Goal: Transaction & Acquisition: Purchase product/service

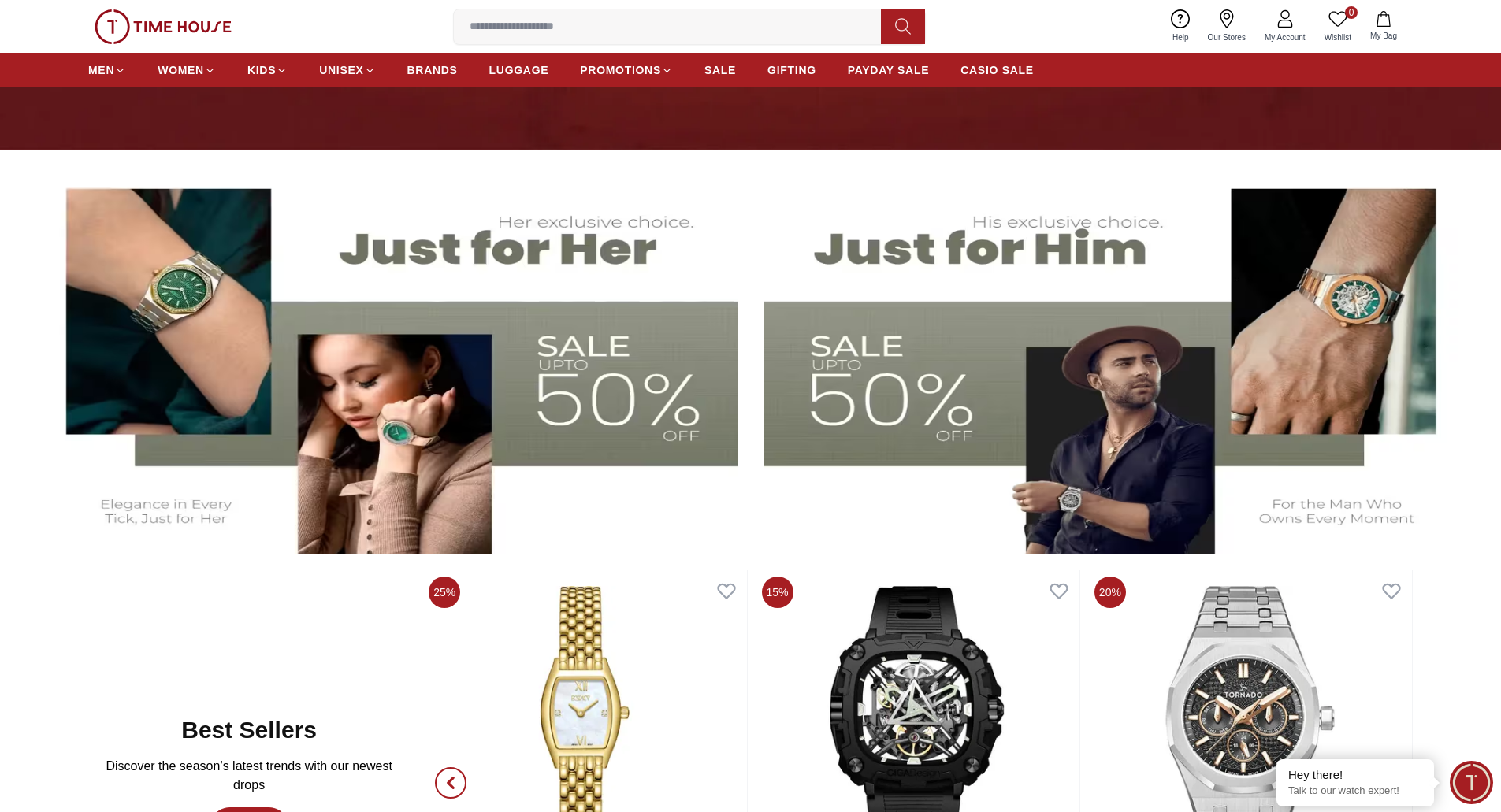
scroll to position [490, 0]
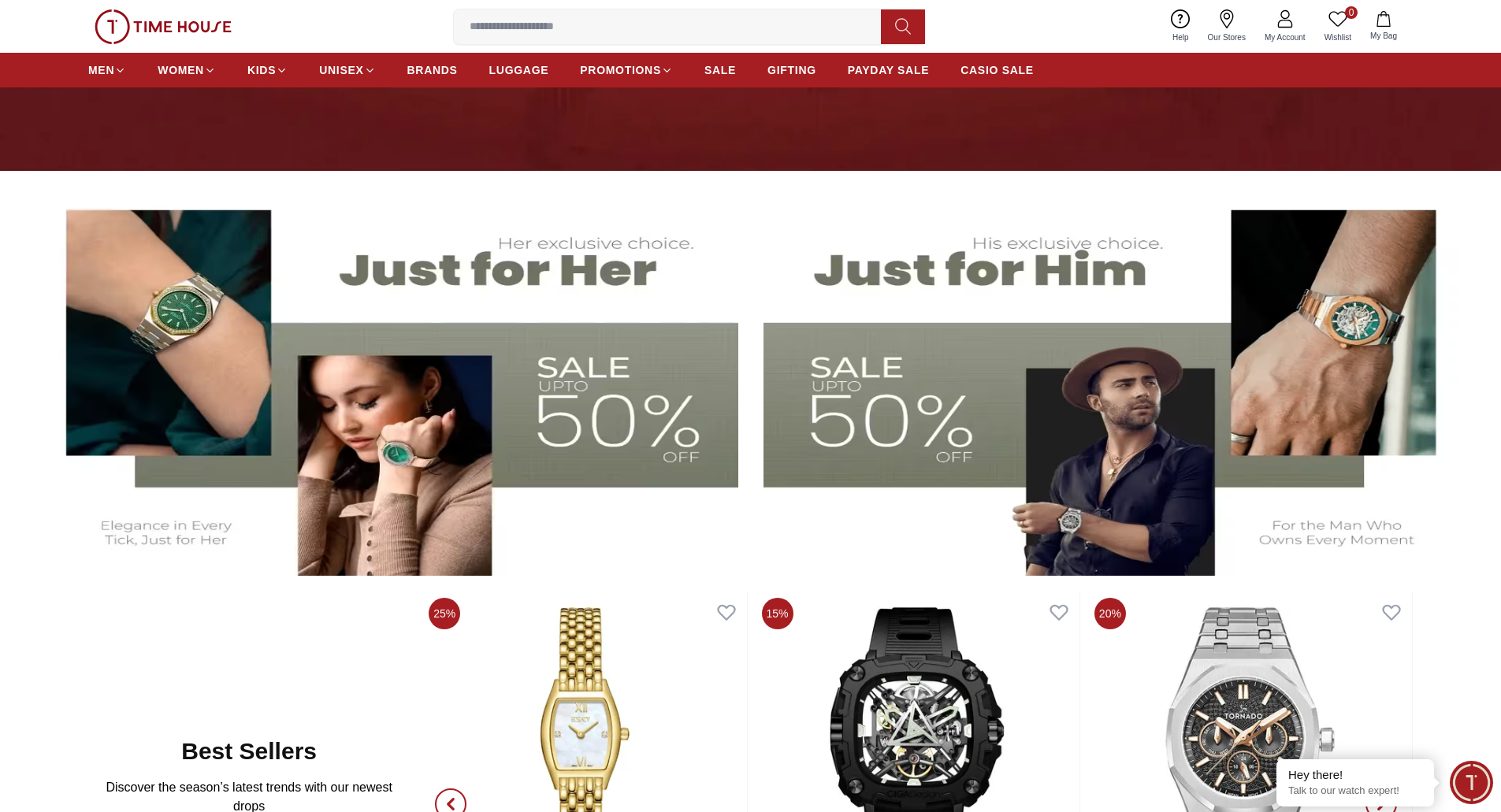
click at [571, 318] on img at bounding box center [387, 381] width 700 height 389
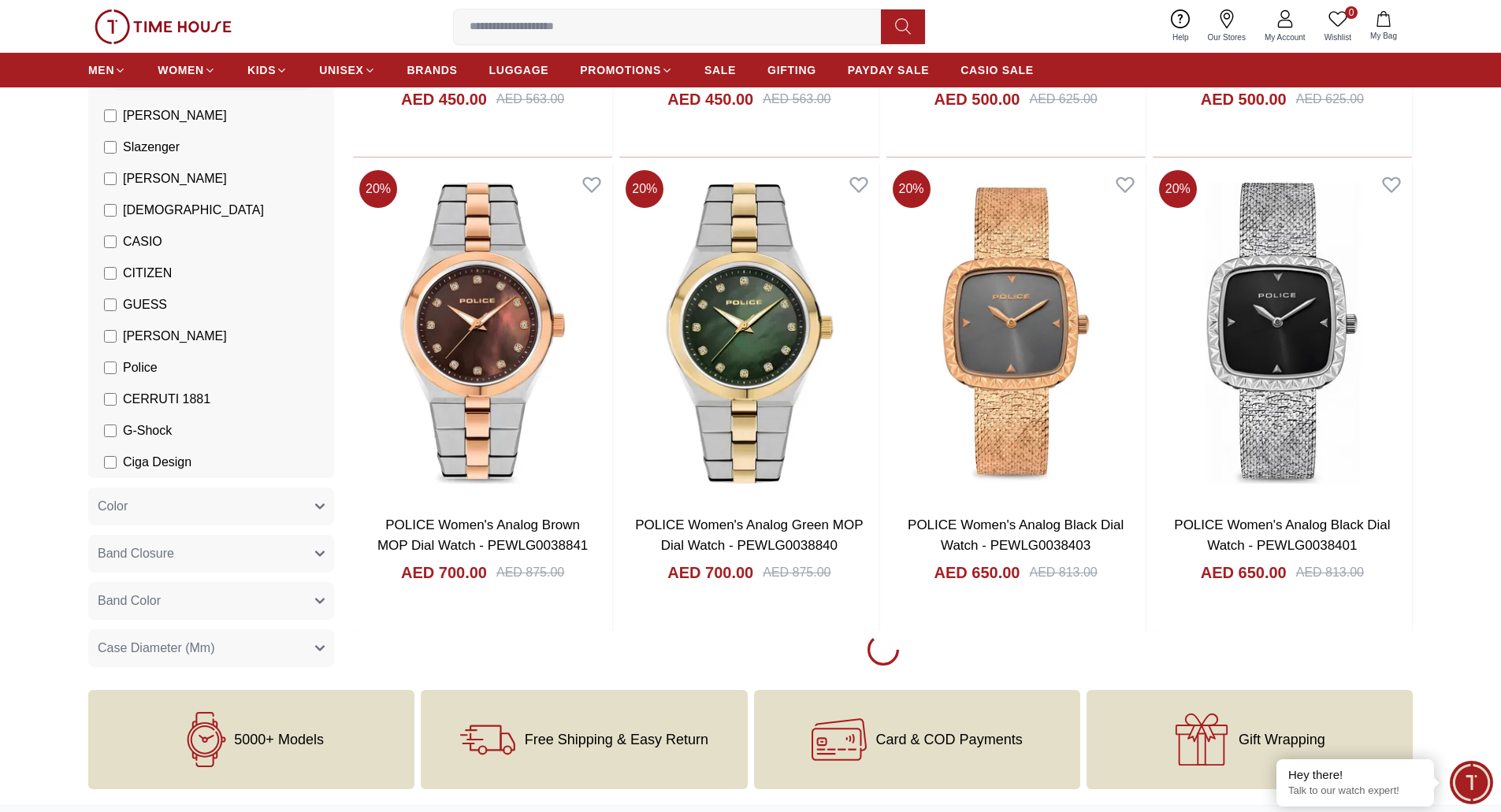
scroll to position [2117, 0]
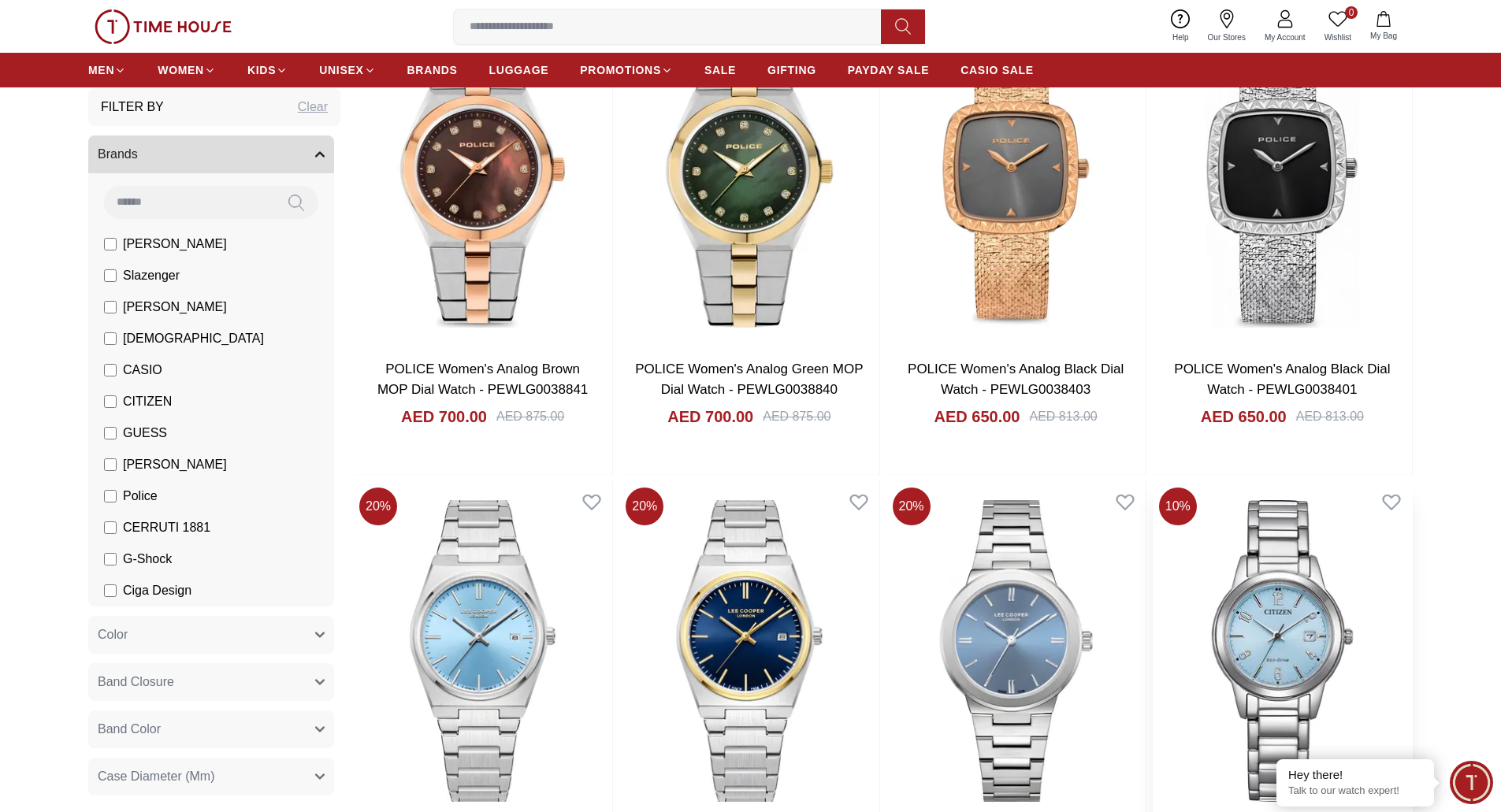
click at [1288, 612] on img at bounding box center [1282, 651] width 259 height 339
